Goal: Task Accomplishment & Management: Use online tool/utility

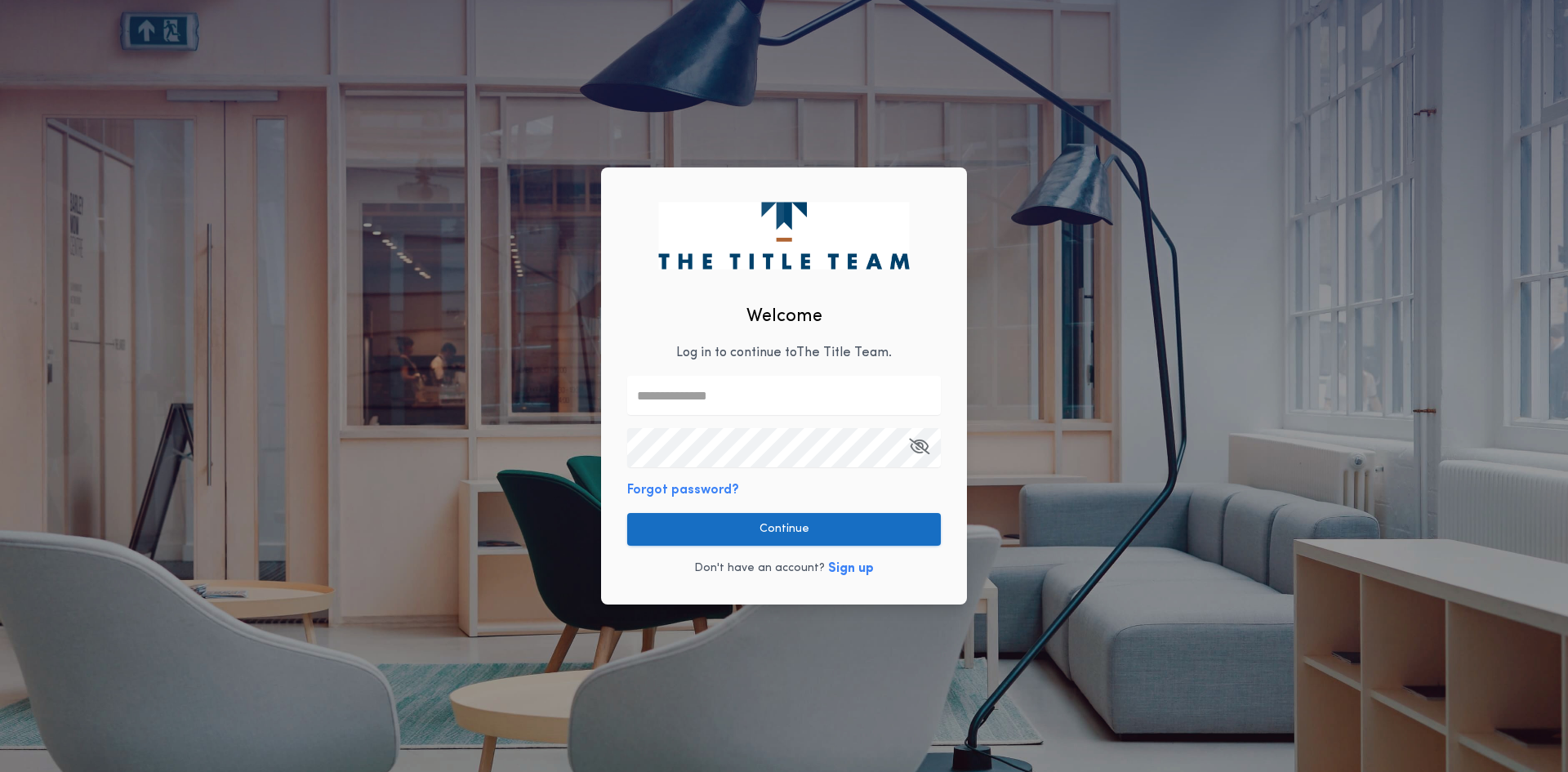
type input "**********"
click at [732, 537] on button "Continue" at bounding box center [784, 529] width 313 height 32
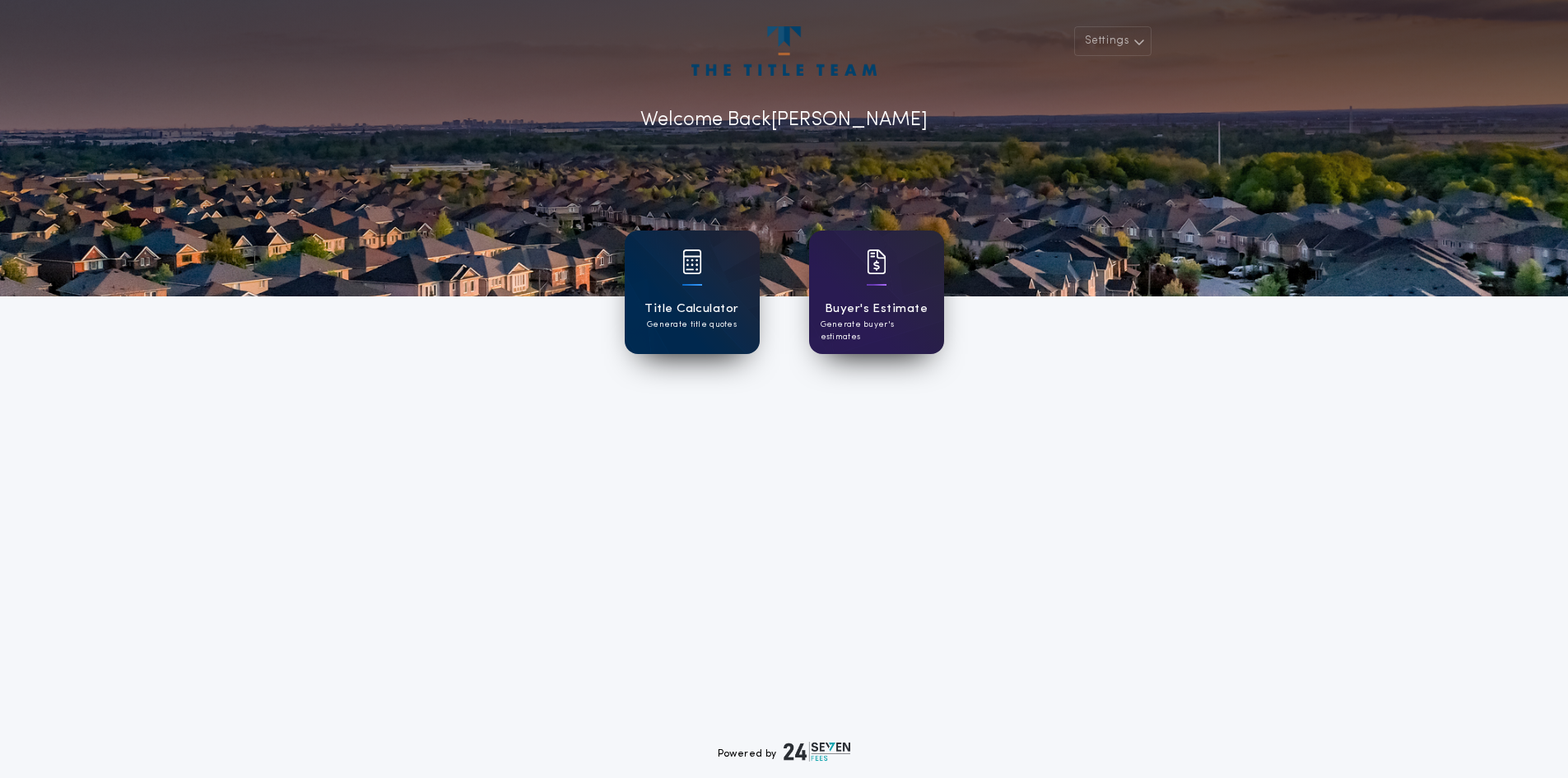
click at [694, 303] on h1 "Title Calculator" at bounding box center [692, 309] width 94 height 19
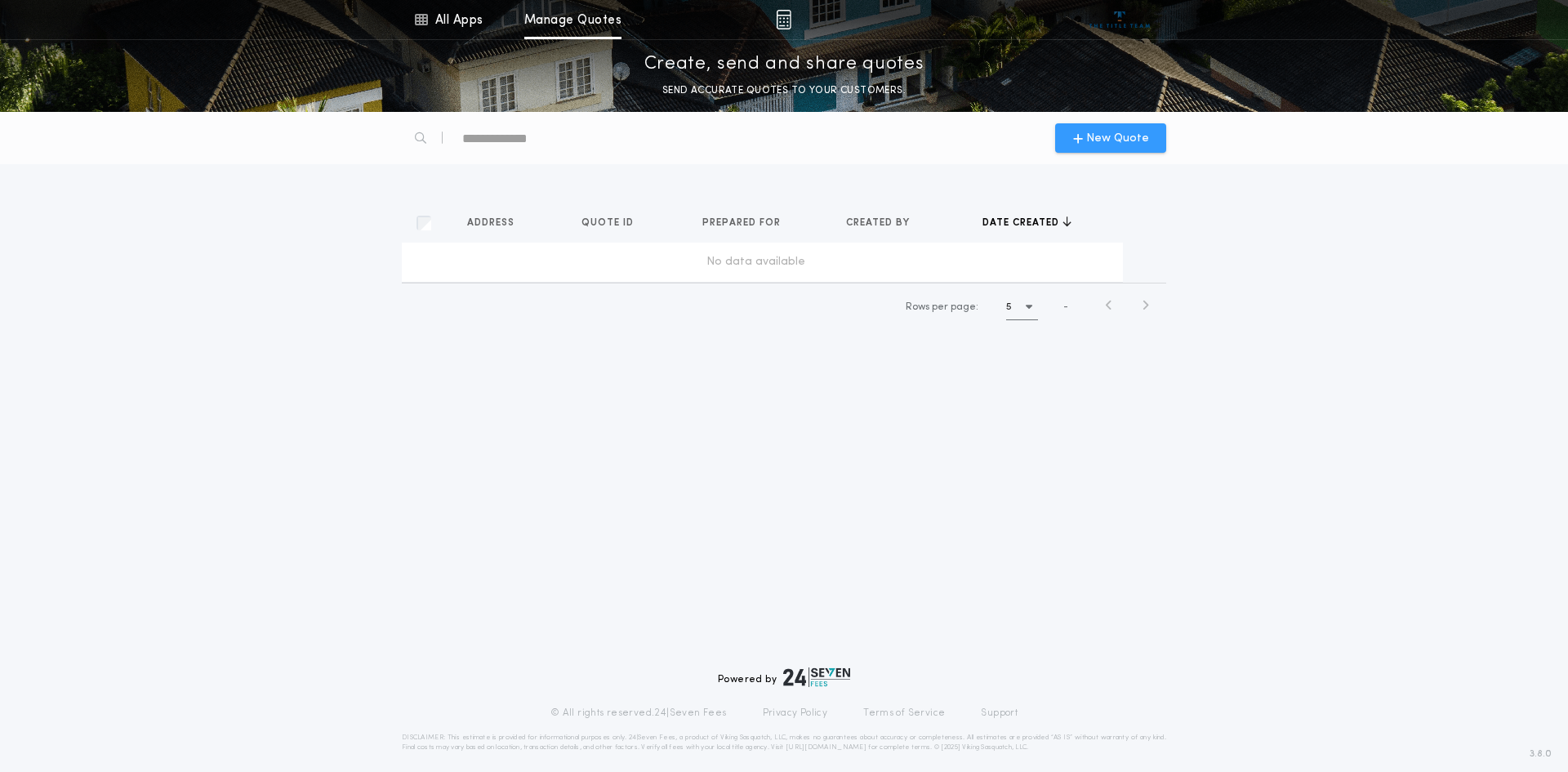
click at [1110, 133] on span "New Quote" at bounding box center [1118, 138] width 63 height 17
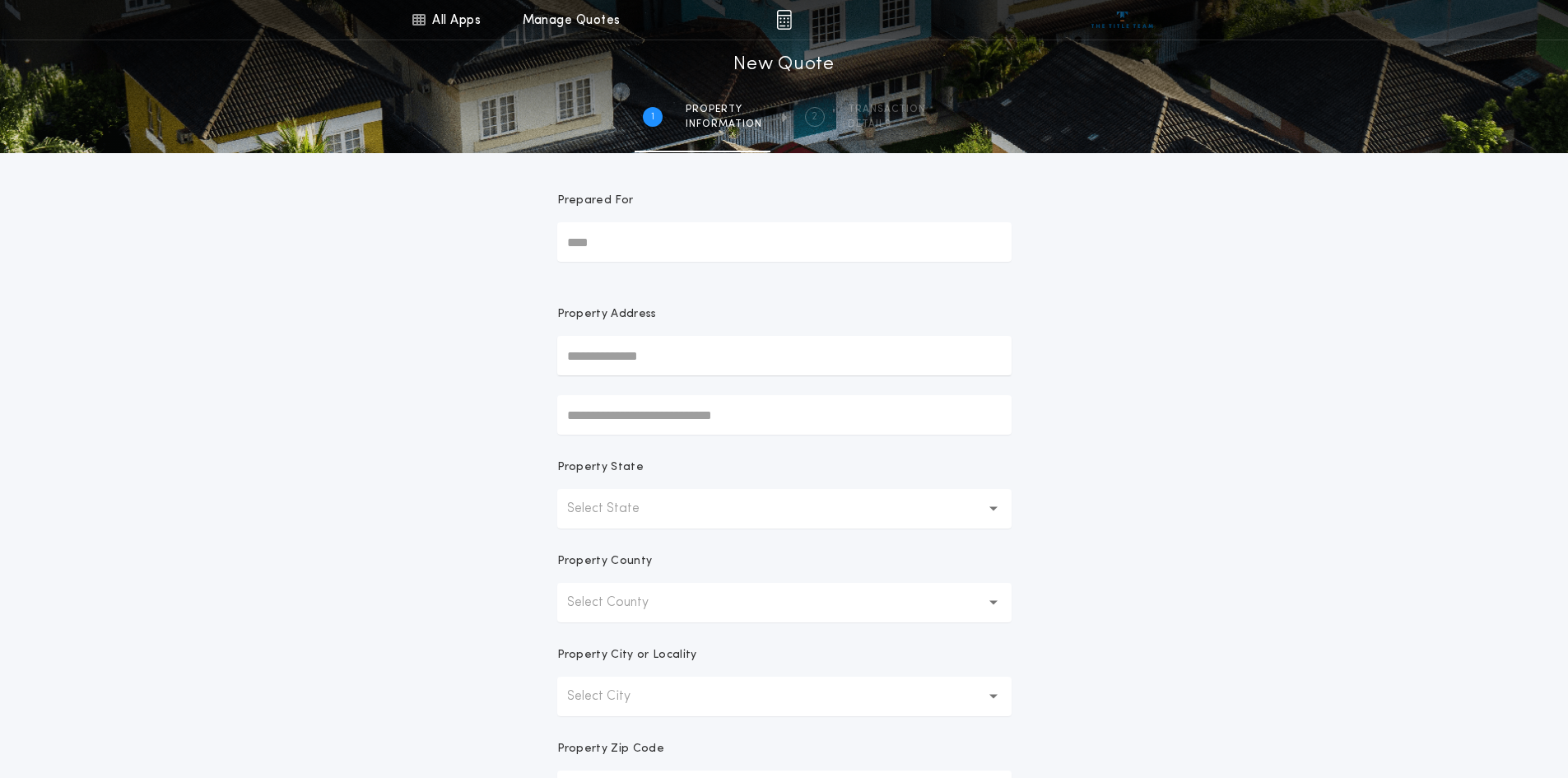
click at [604, 350] on input "text" at bounding box center [784, 355] width 454 height 39
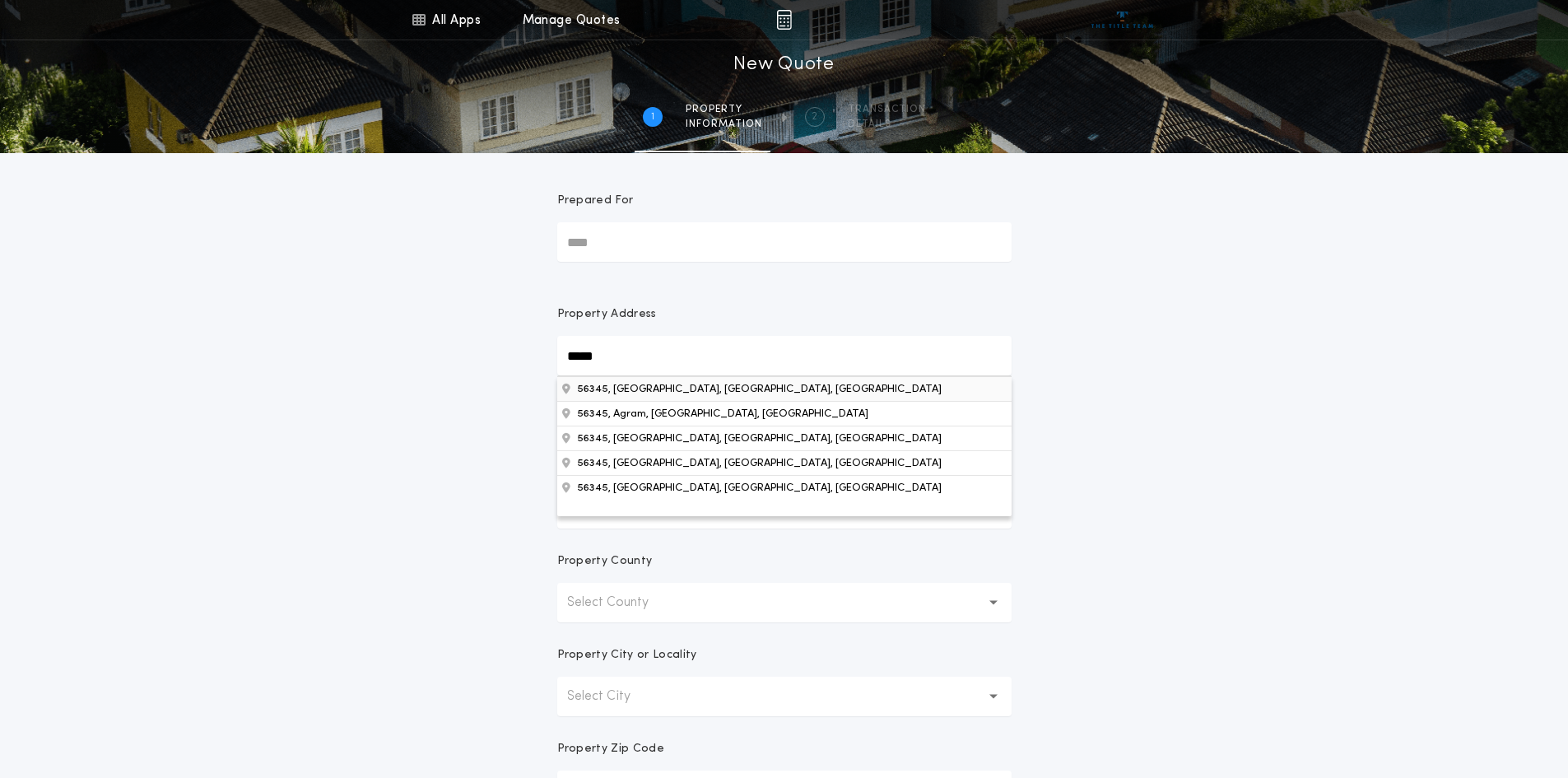
type input "*****"
click at [610, 391] on button "56345, [GEOGRAPHIC_DATA], [GEOGRAPHIC_DATA], [GEOGRAPHIC_DATA]" at bounding box center [784, 389] width 454 height 25
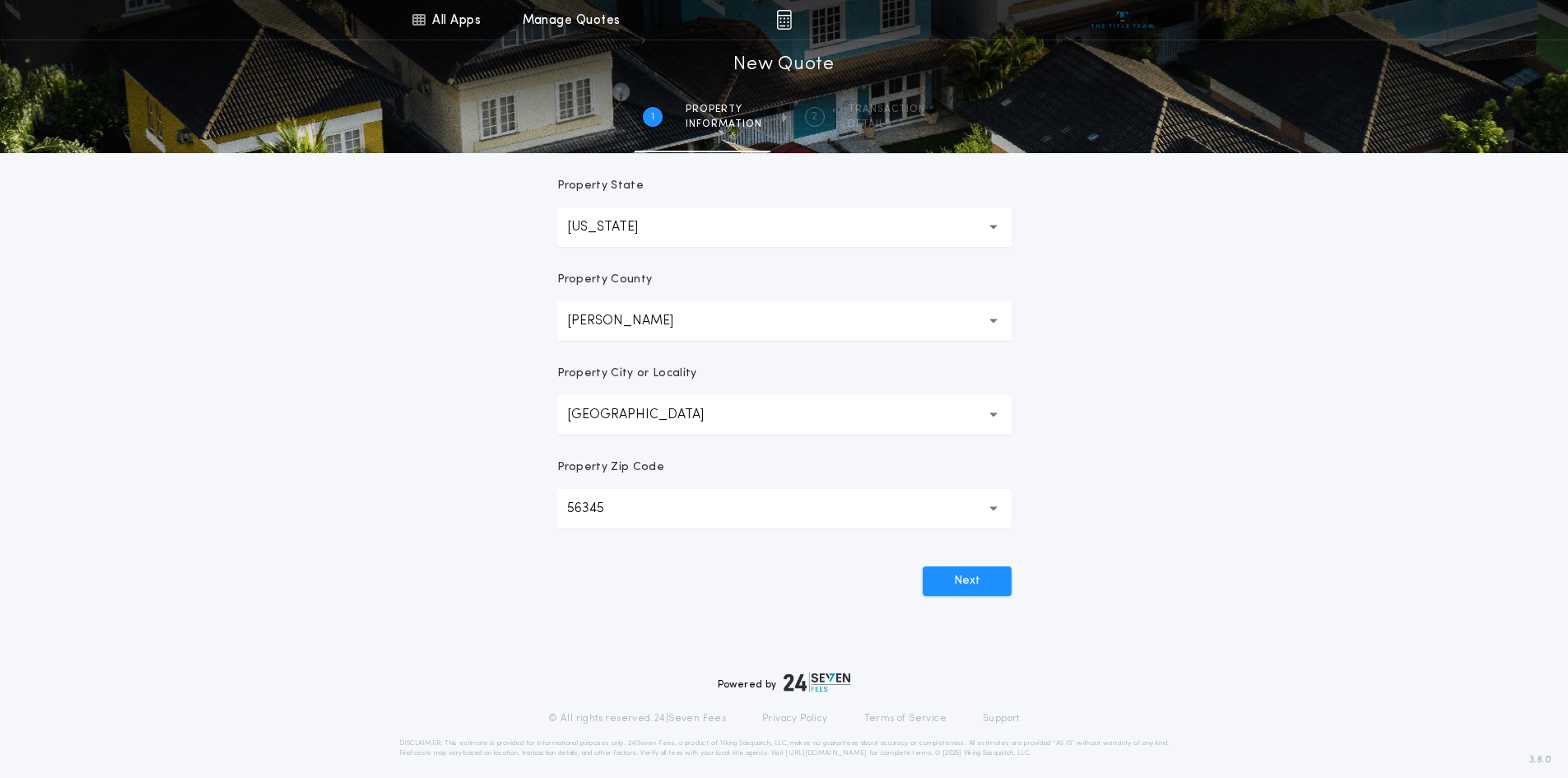
scroll to position [295, 0]
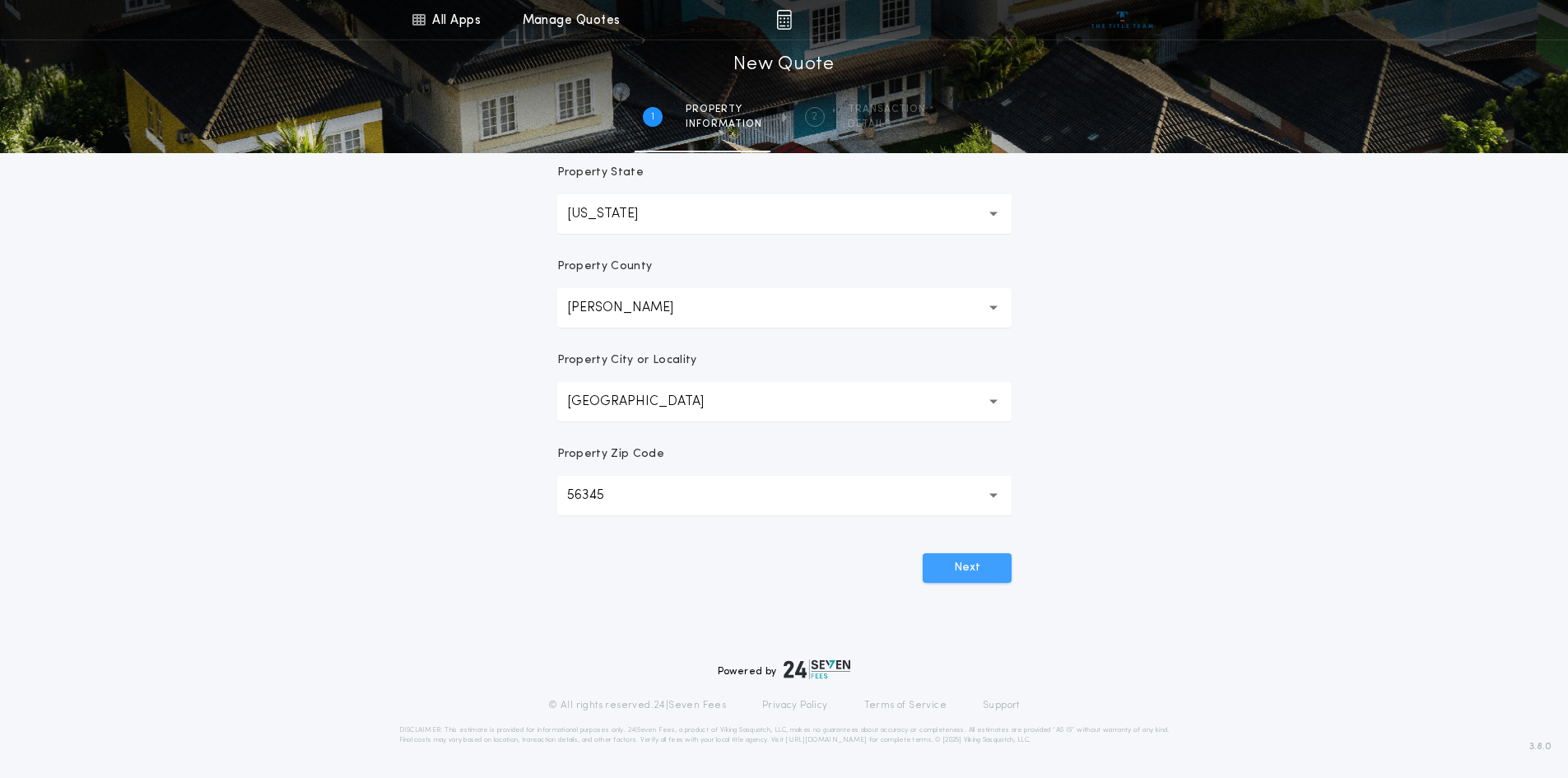
click at [961, 564] on button "Next" at bounding box center [966, 567] width 89 height 30
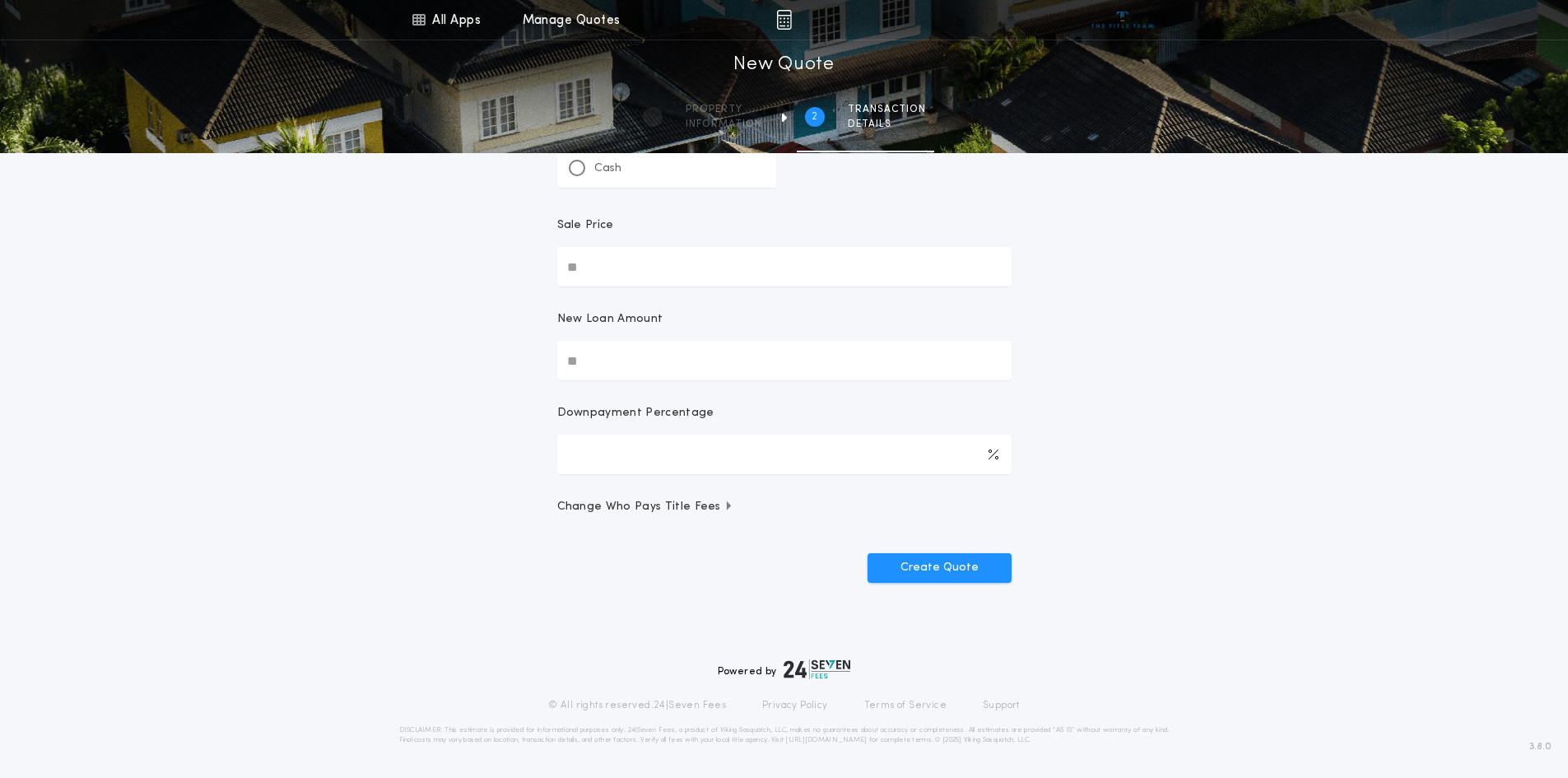
scroll to position [0, 0]
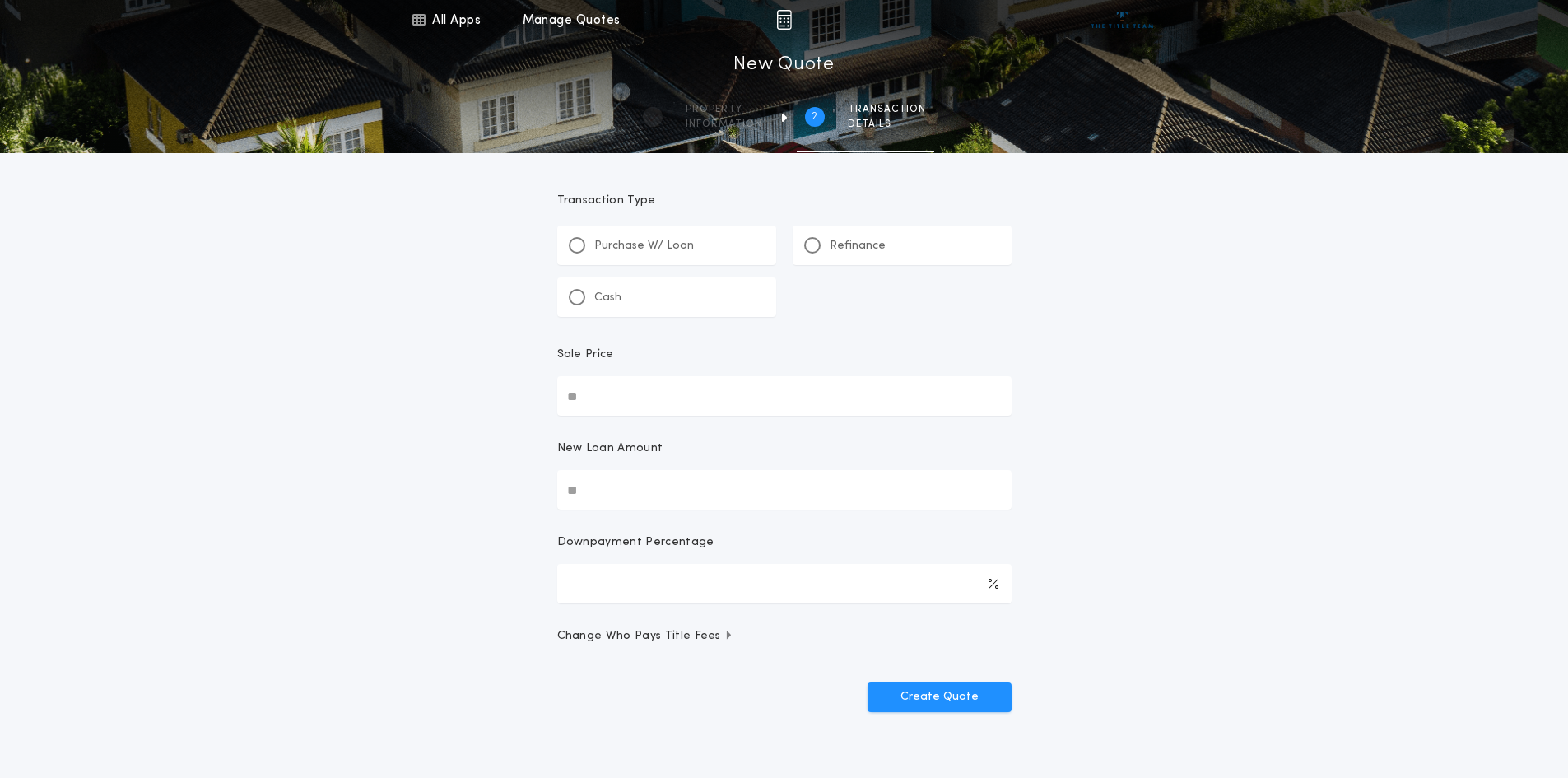
click at [820, 246] on div "Refinance" at bounding box center [844, 246] width 82 height 17
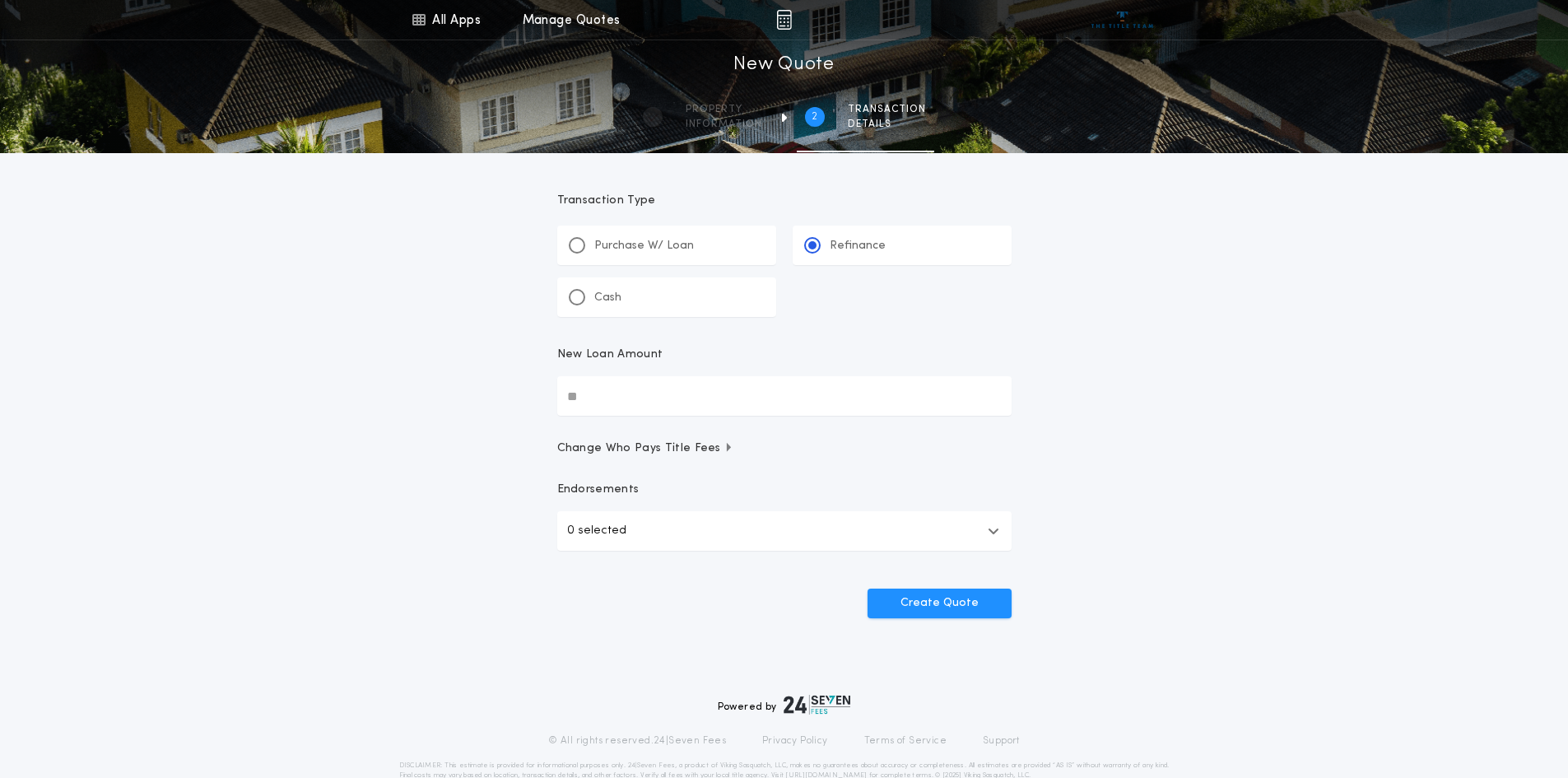
click at [601, 401] on input "New Loan Amount" at bounding box center [784, 395] width 454 height 39
type input "********"
click at [674, 522] on button "0 selected" at bounding box center [784, 530] width 454 height 39
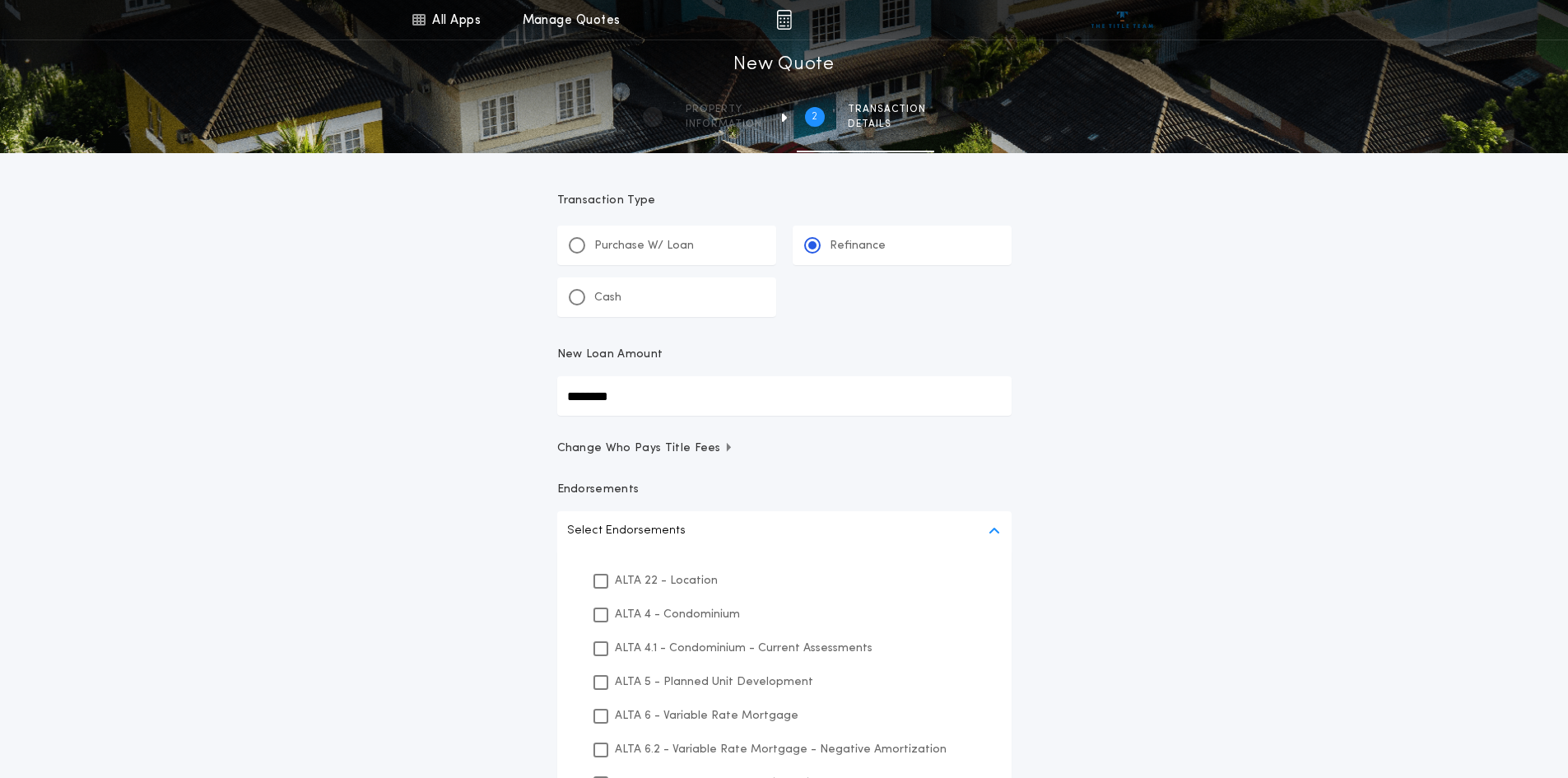
click at [674, 522] on p "Select Endorsements" at bounding box center [627, 530] width 119 height 20
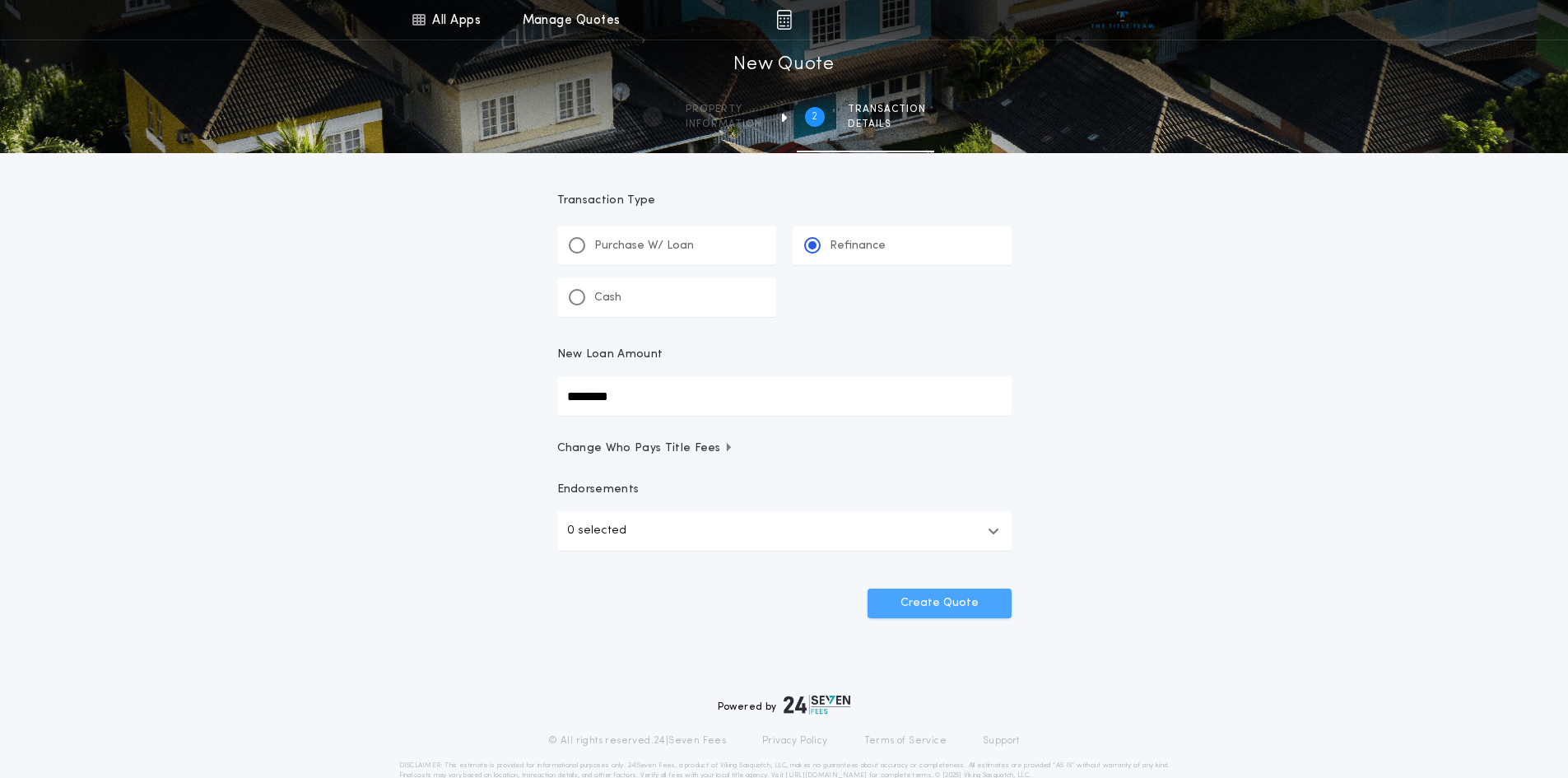
click at [924, 603] on button "Create Quote" at bounding box center [939, 602] width 144 height 30
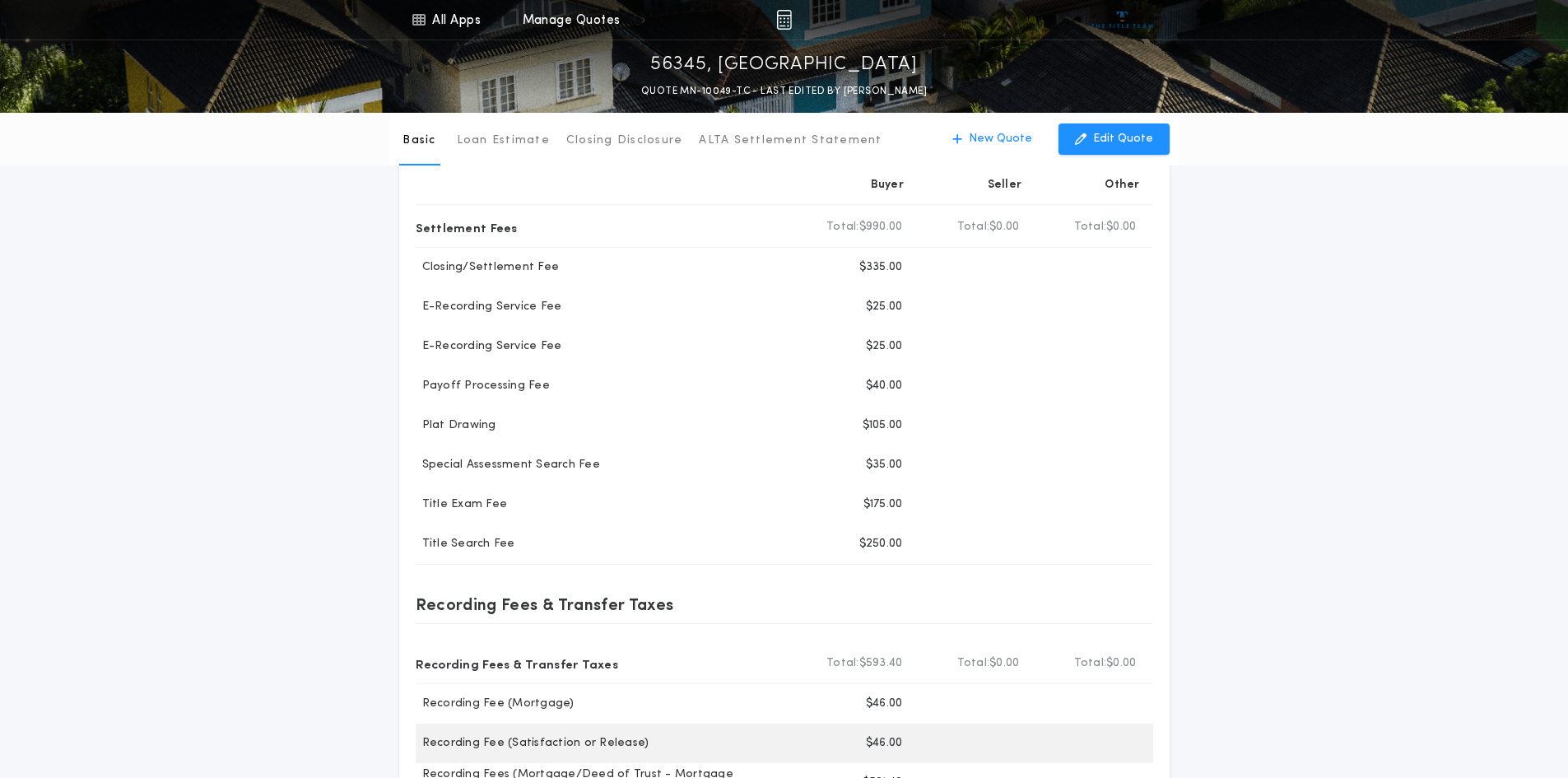
scroll to position [412, 0]
